Goal: Find specific page/section: Find specific page/section

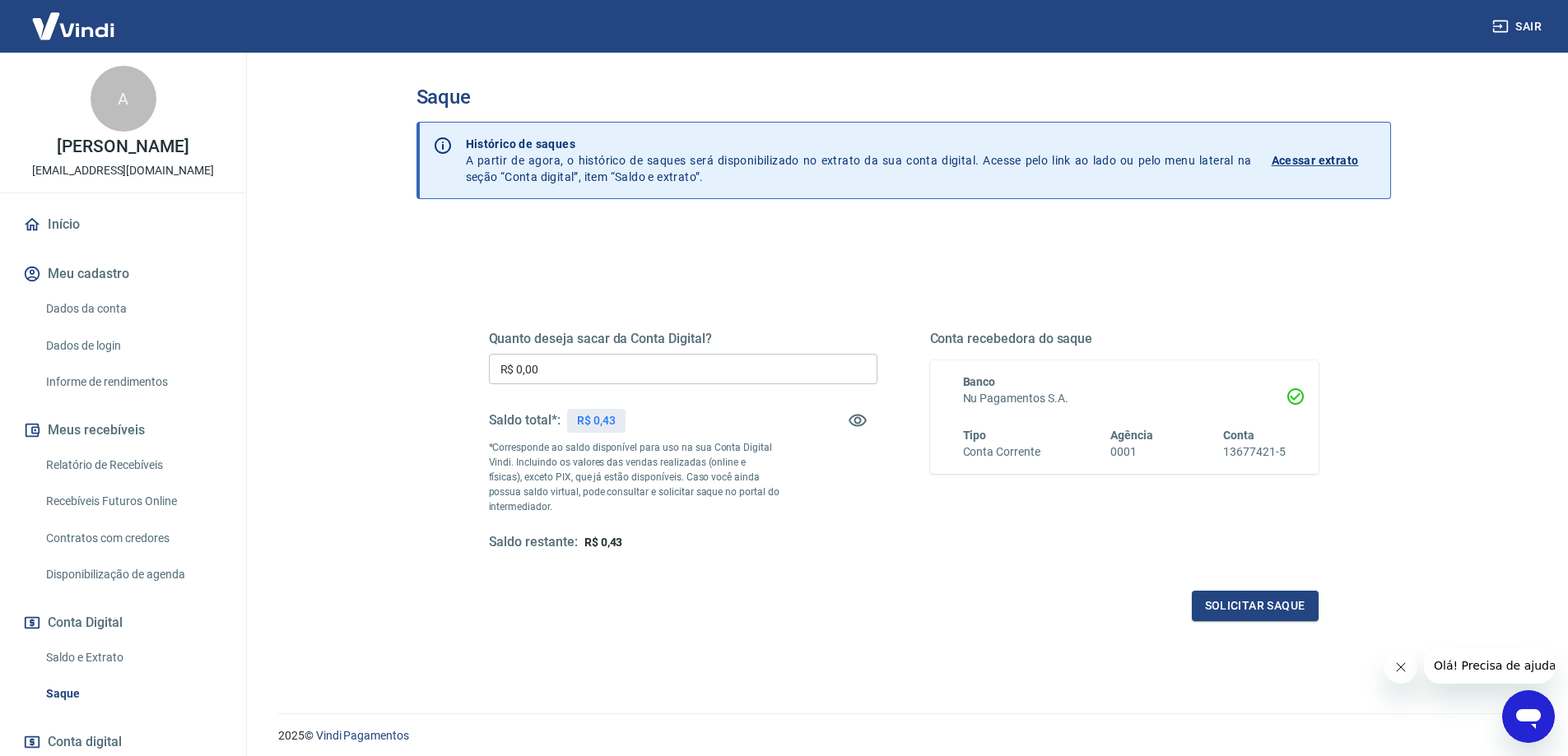
click at [129, 460] on link "Relatório de Recebíveis" at bounding box center [133, 465] width 186 height 34
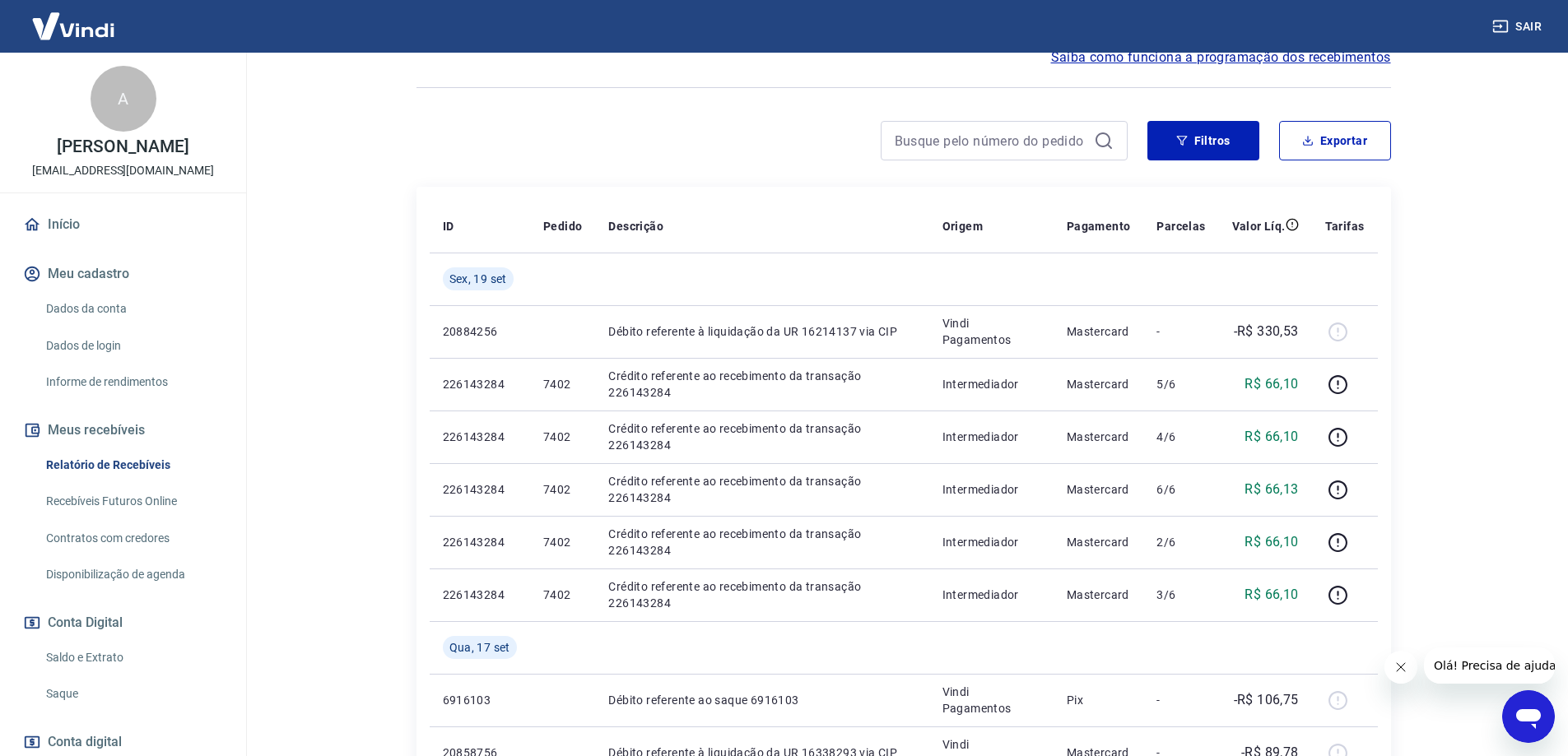
scroll to position [247, 0]
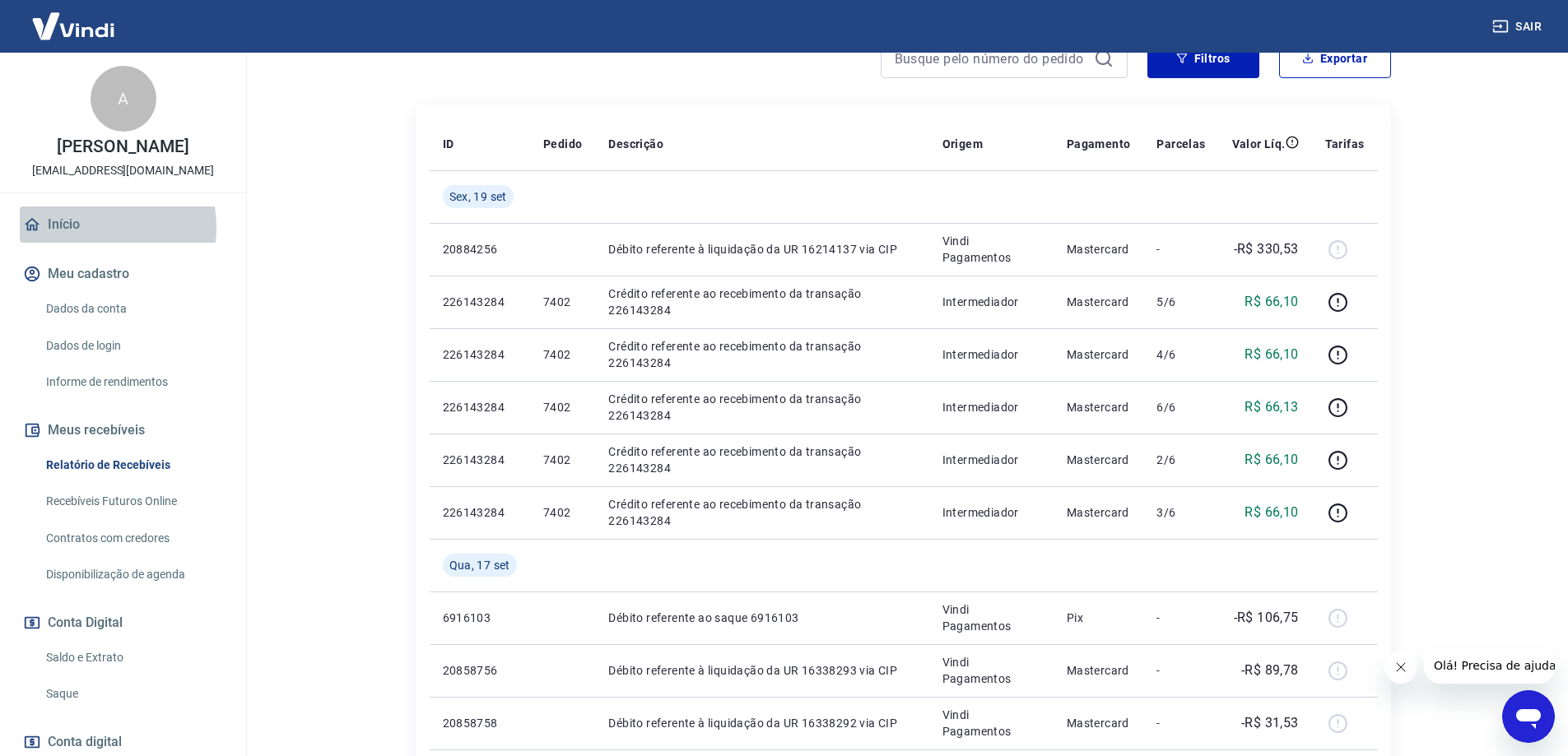
click at [91, 227] on link "Início" at bounding box center [123, 224] width 207 height 36
